Goal: Task Accomplishment & Management: Complete application form

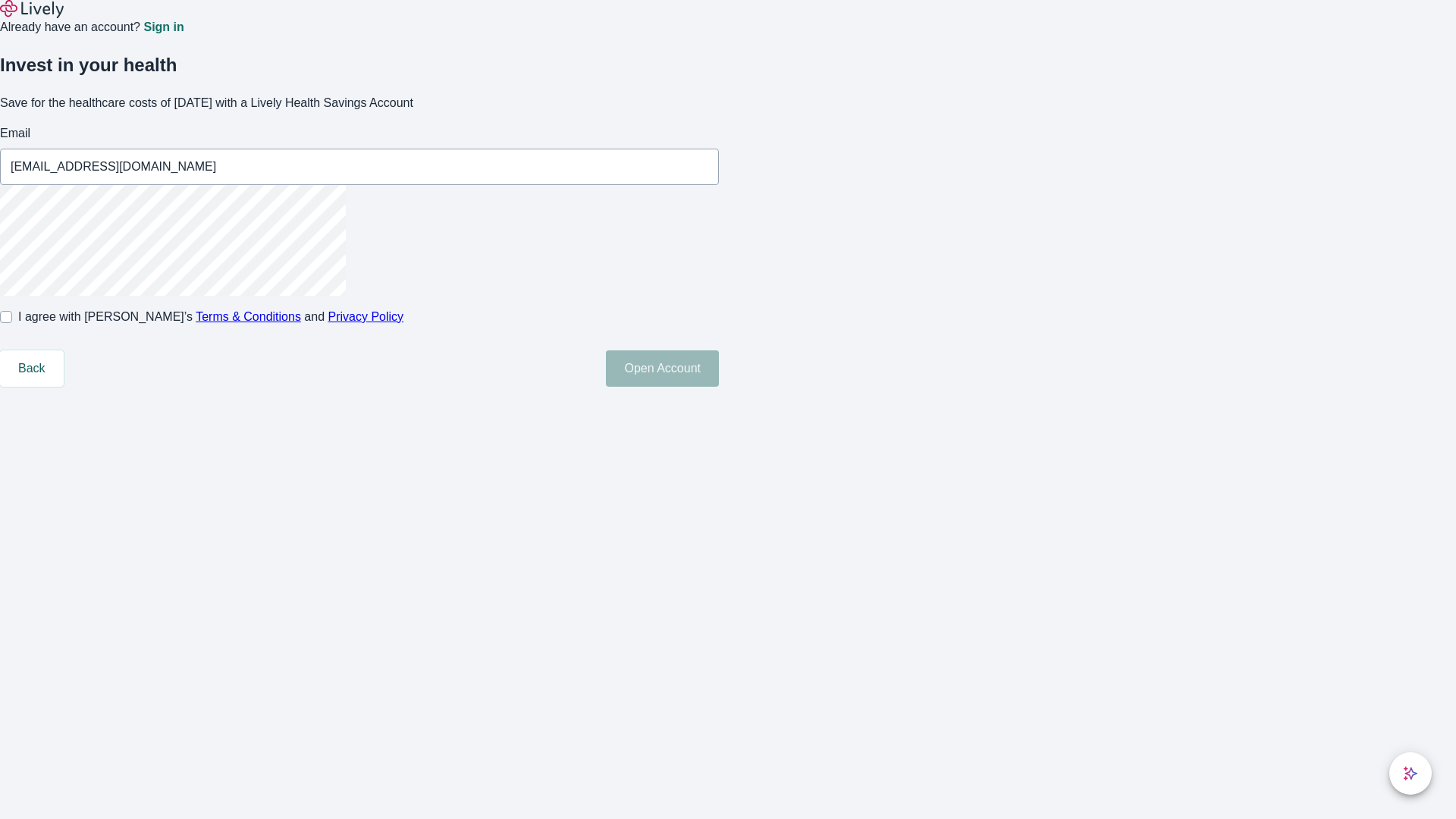
click at [12, 323] on input "I agree with Lively’s Terms & Conditions and Privacy Policy" at bounding box center [6, 316] width 12 height 12
checkbox input "true"
click at [719, 387] on button "Open Account" at bounding box center [662, 368] width 113 height 37
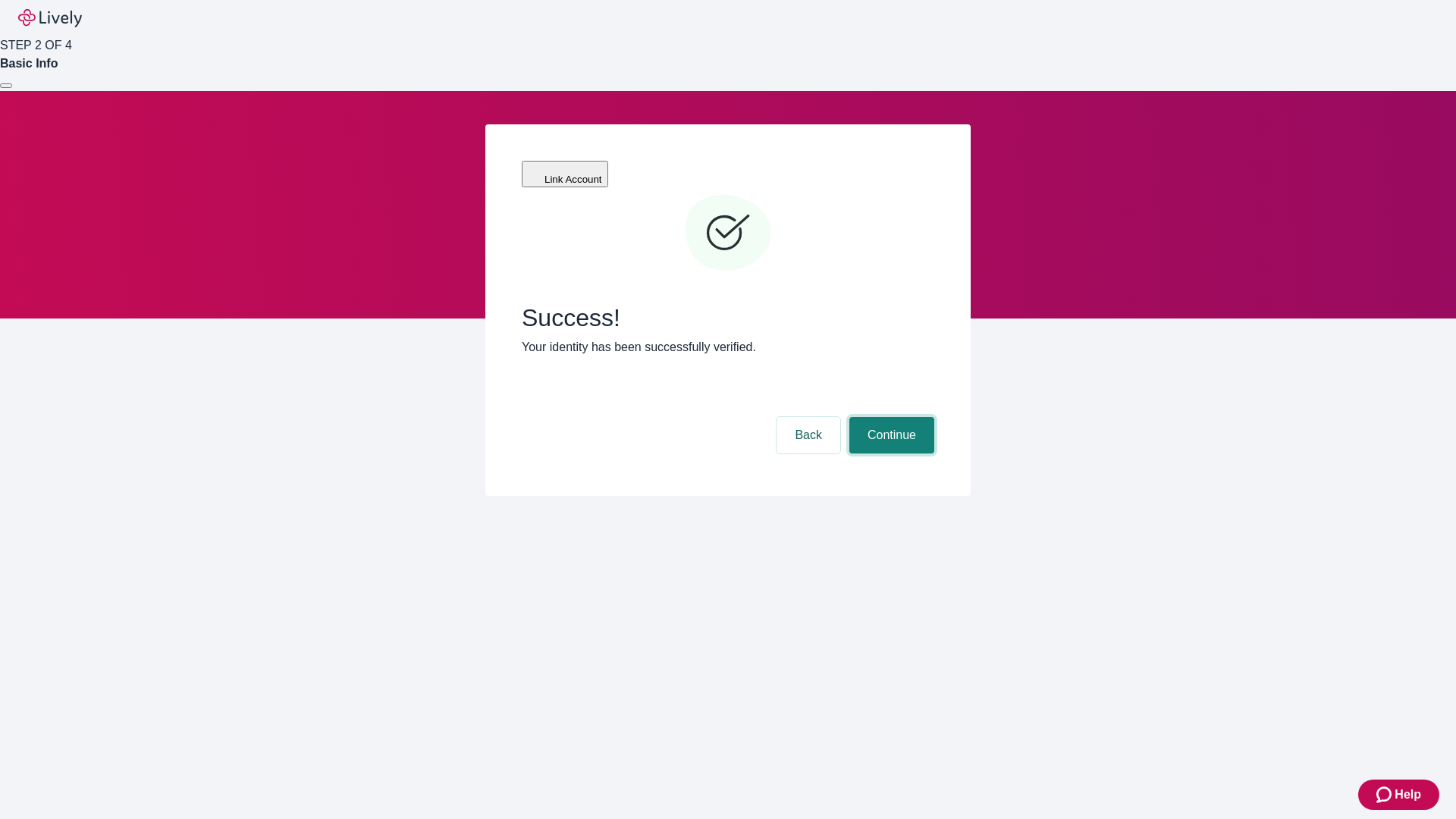
click at [890, 417] on button "Continue" at bounding box center [892, 435] width 85 height 37
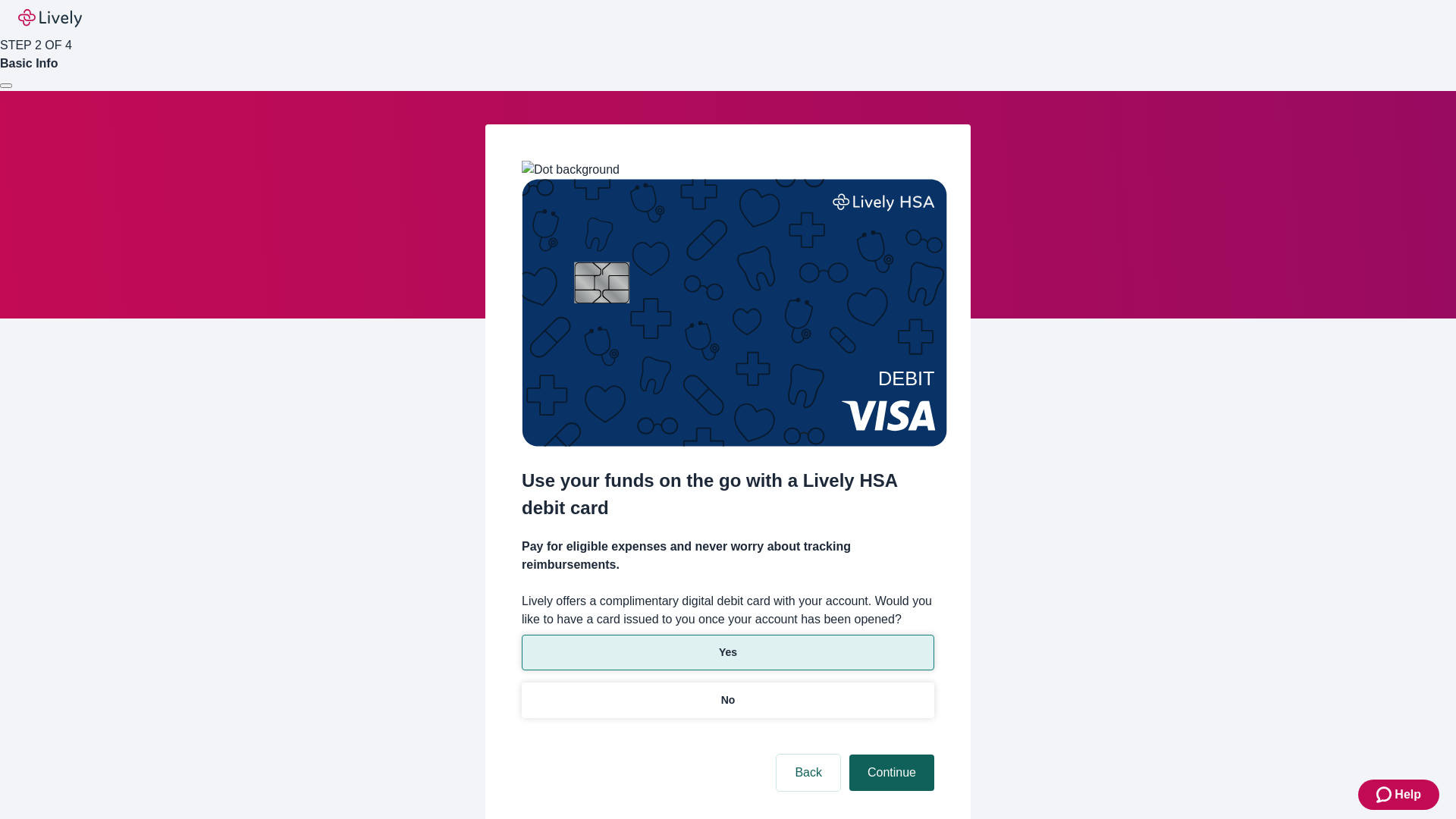
click at [727, 693] on p "No" at bounding box center [728, 700] width 14 height 16
click at [890, 755] on button "Continue" at bounding box center [892, 773] width 85 height 37
